Goal: Transaction & Acquisition: Purchase product/service

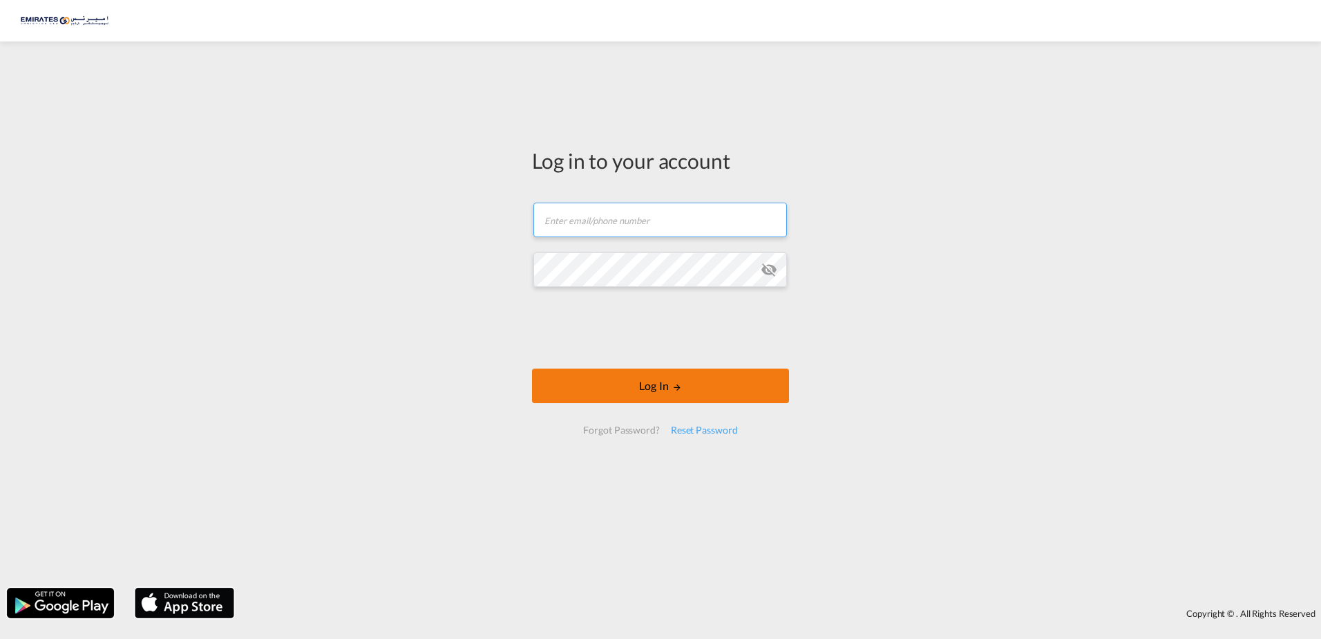
type input "[EMAIL_ADDRESS][DOMAIN_NAME]"
click at [693, 380] on button "Log In" at bounding box center [660, 385] width 257 height 35
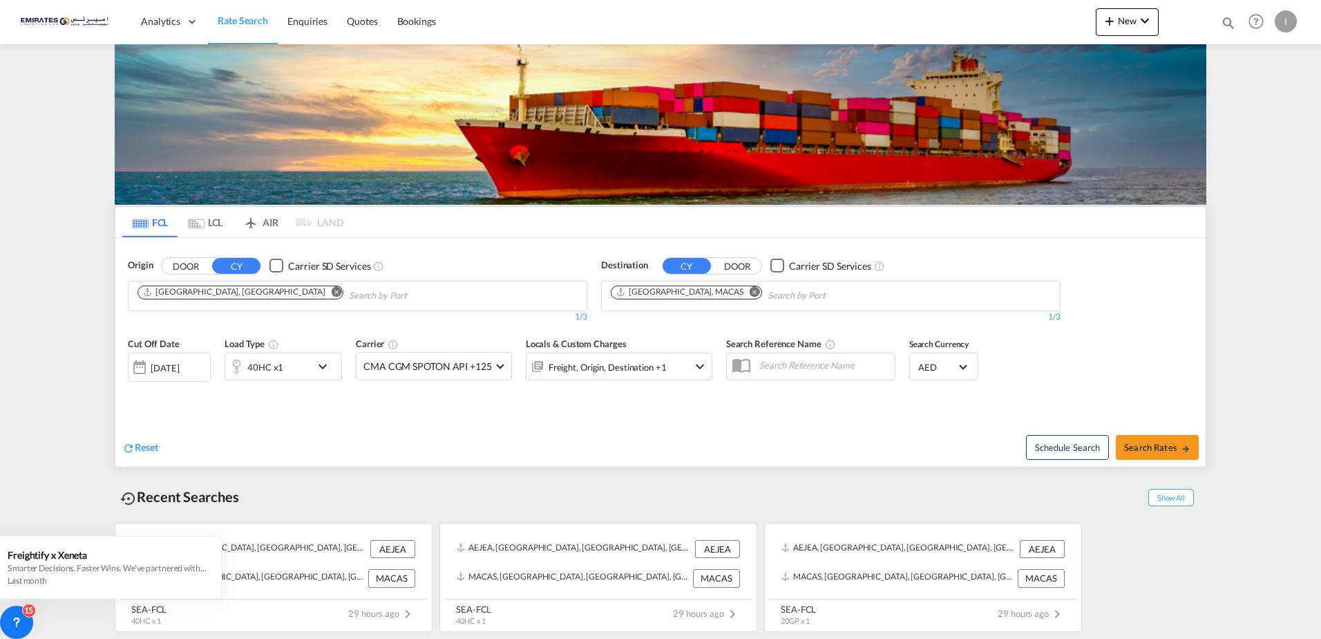
click at [349, 288] on input "Chips input." at bounding box center [414, 296] width 131 height 22
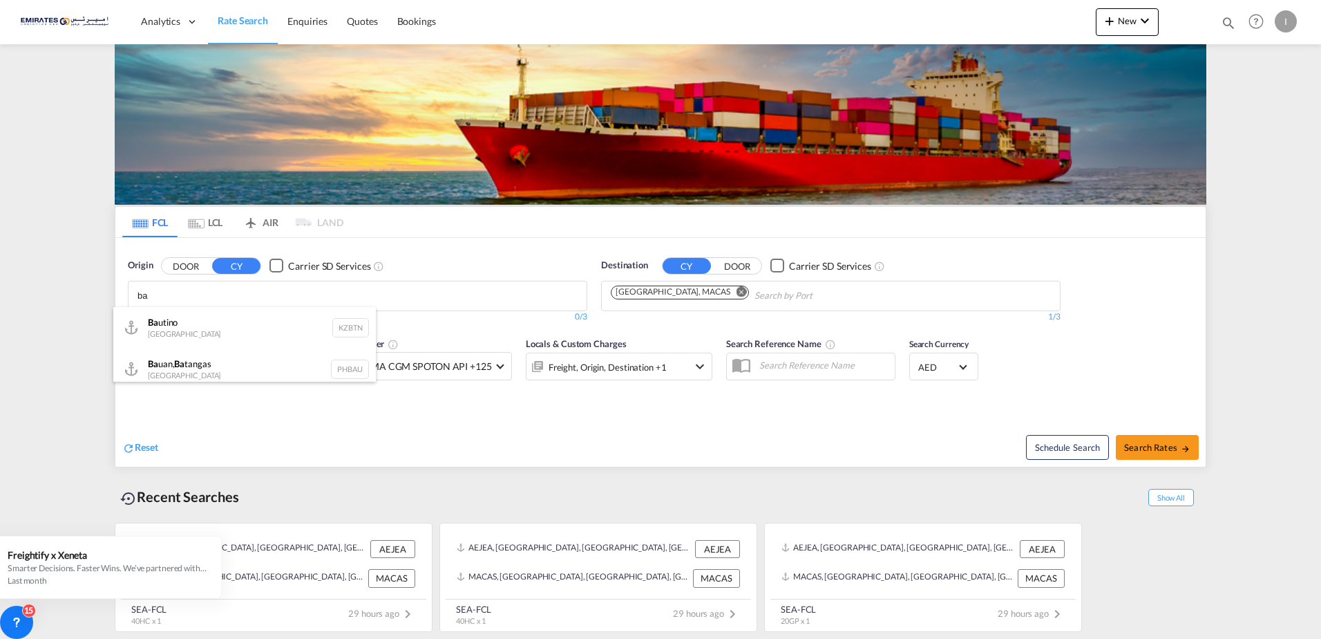
type input "b"
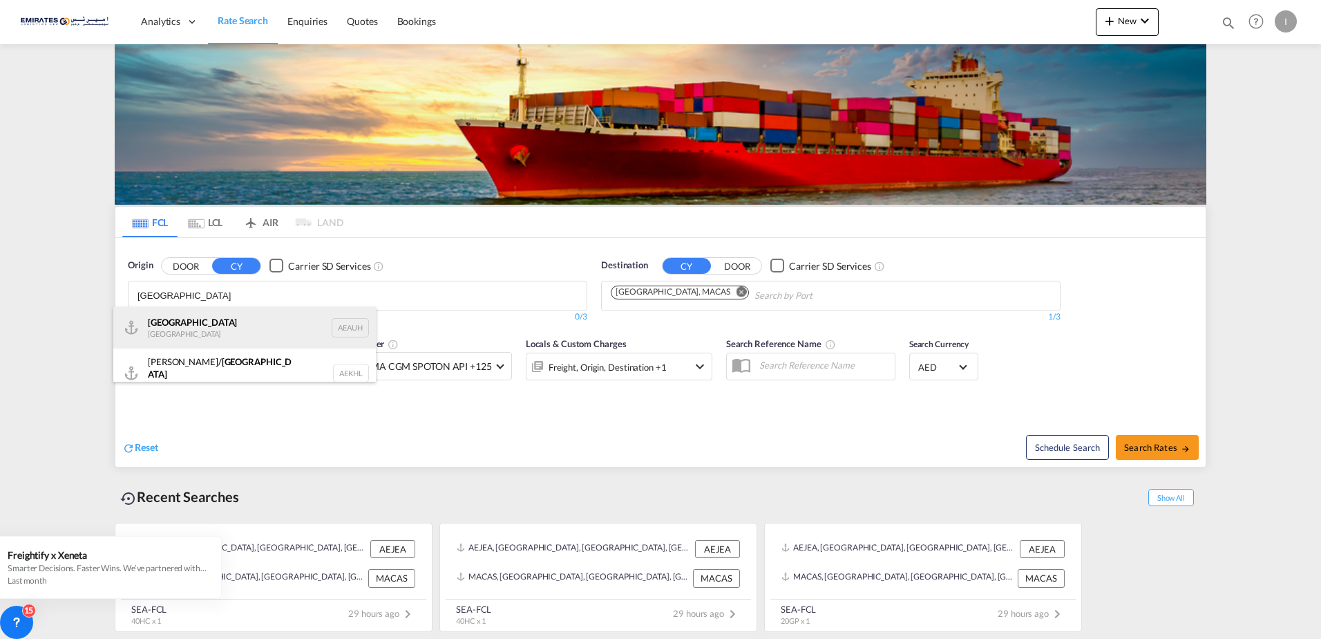
type input "[GEOGRAPHIC_DATA]"
click at [208, 325] on div "[GEOGRAPHIC_DATA] [GEOGRAPHIC_DATA] AEAUH" at bounding box center [244, 327] width 263 height 41
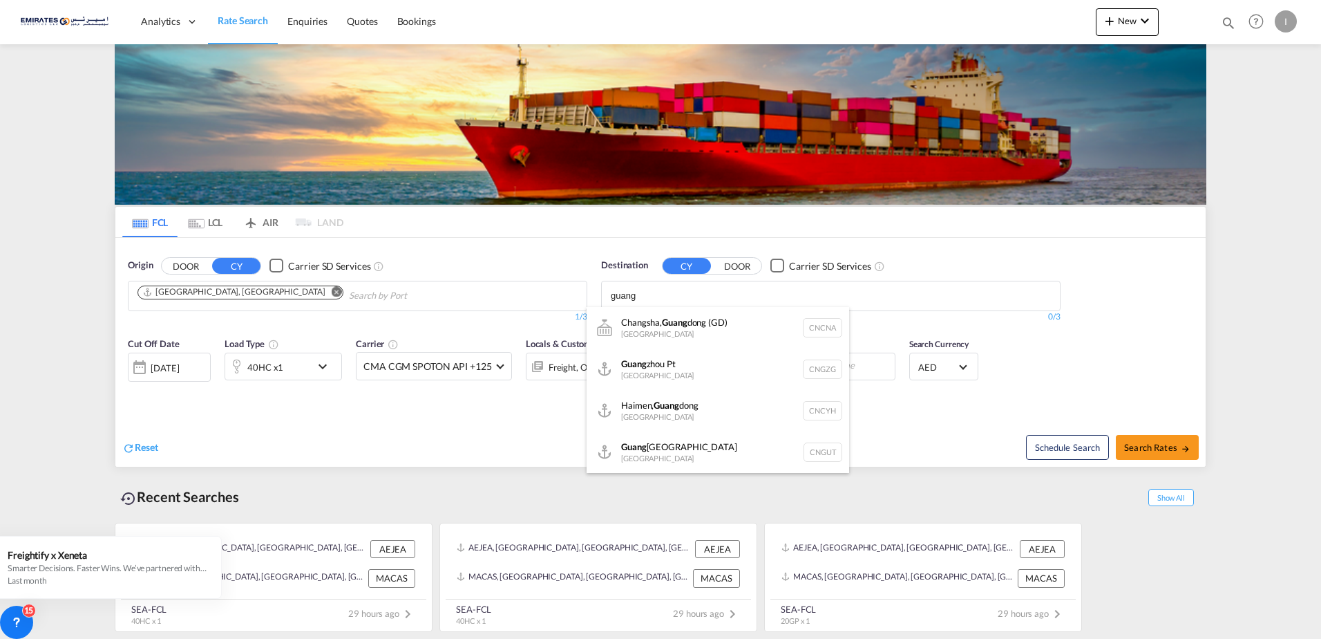
type input "guang"
click at [657, 357] on div "[PERSON_NAME] Pt China CNGZG" at bounding box center [718, 368] width 263 height 41
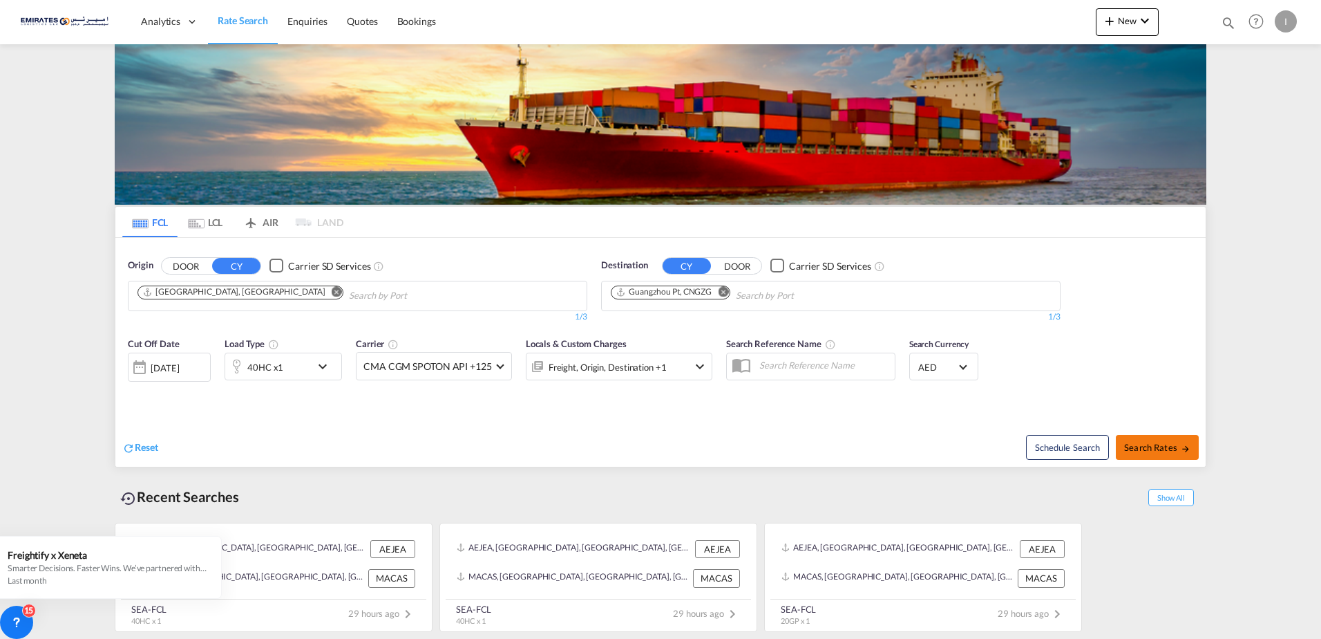
click at [1137, 446] on span "Search Rates" at bounding box center [1157, 447] width 66 height 11
type input "AEAUH to CNGZG / [DATE]"
